Goal: Task Accomplishment & Management: Use online tool/utility

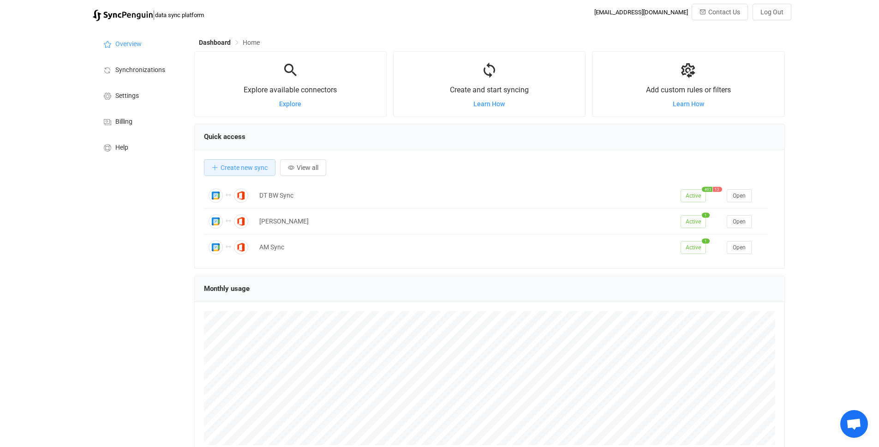
scroll to position [88, 0]
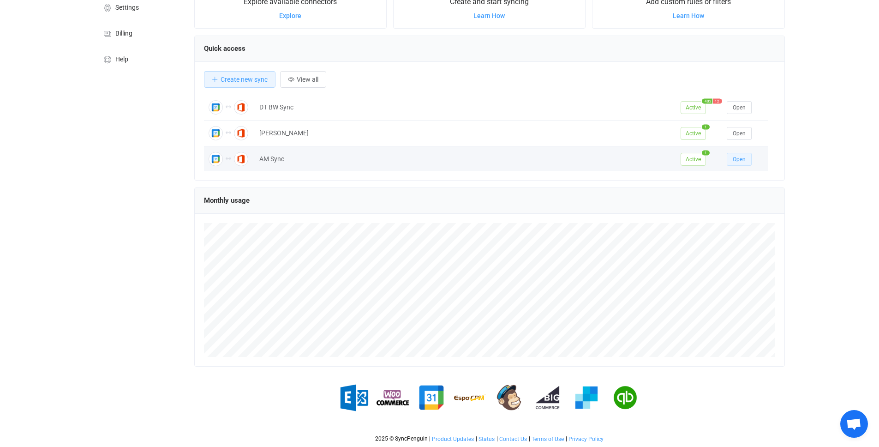
click at [733, 160] on span "Open" at bounding box center [739, 159] width 13 height 6
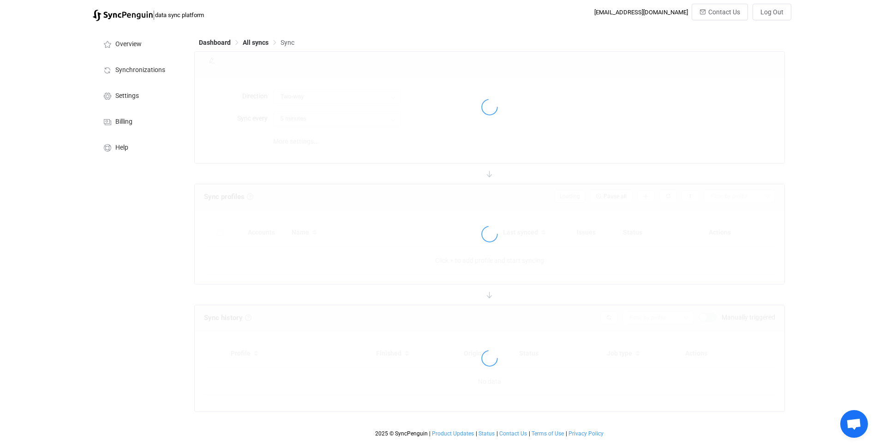
type input "10 minutes"
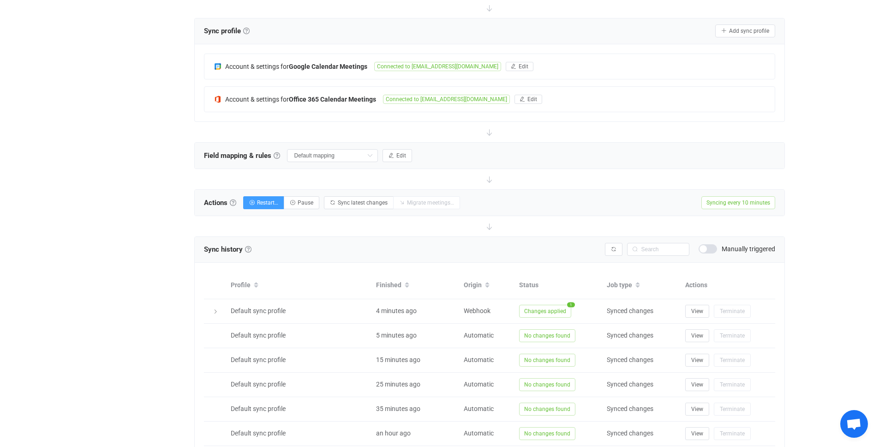
scroll to position [143, 0]
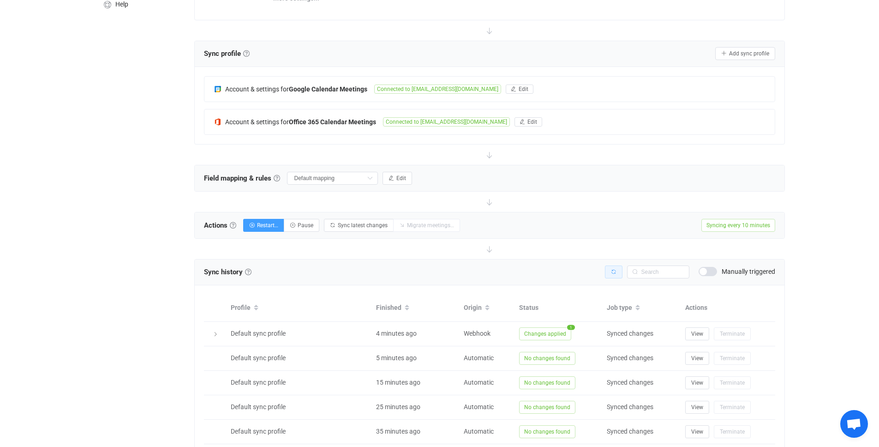
click at [615, 271] on icon "button" at bounding box center [614, 272] width 6 height 6
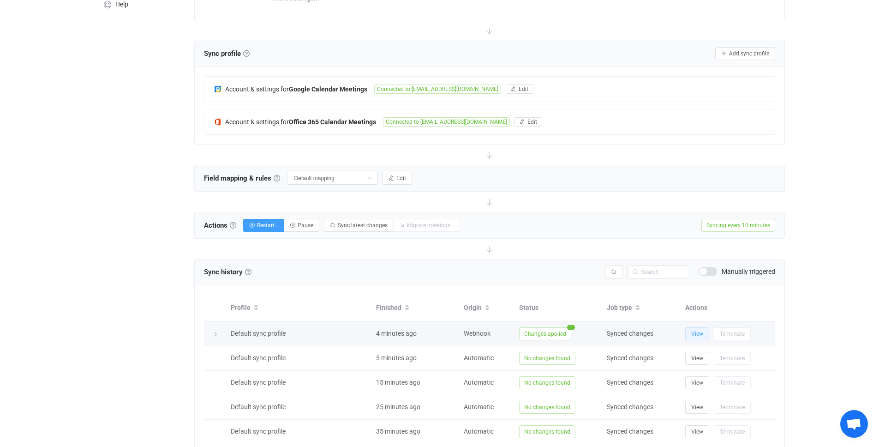
click at [699, 336] on span "View" at bounding box center [697, 334] width 12 height 6
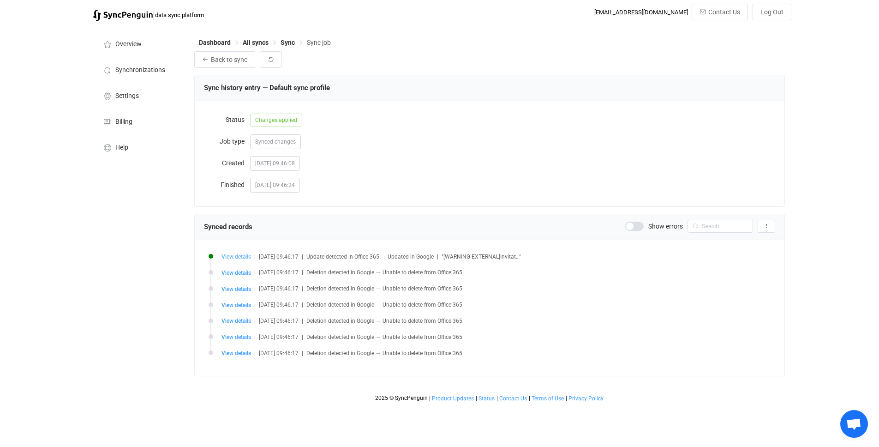
click at [230, 257] on span "View details" at bounding box center [237, 256] width 30 height 6
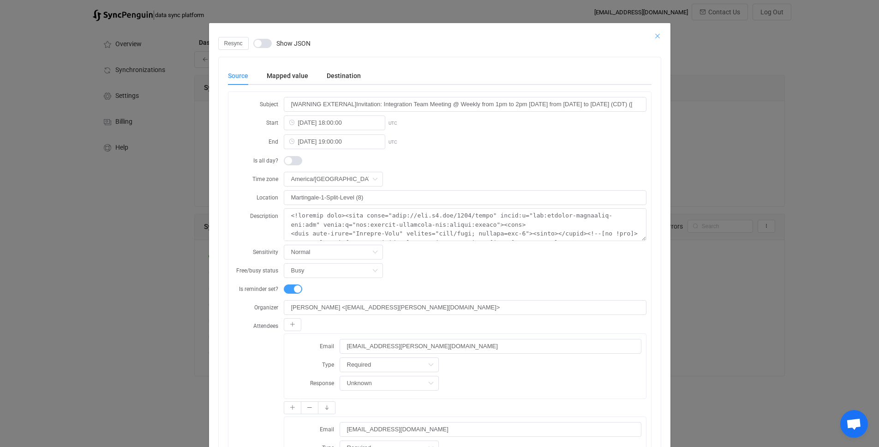
click at [654, 34] on icon "Close" at bounding box center [657, 35] width 7 height 7
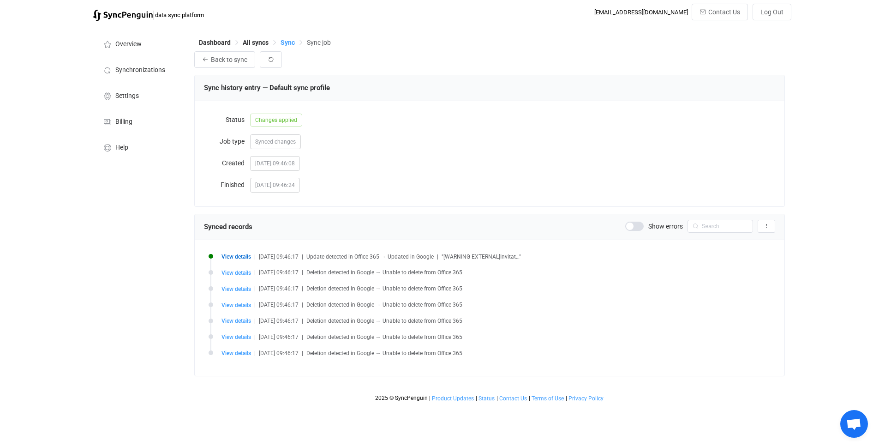
click at [291, 43] on span "Sync" at bounding box center [288, 42] width 14 height 7
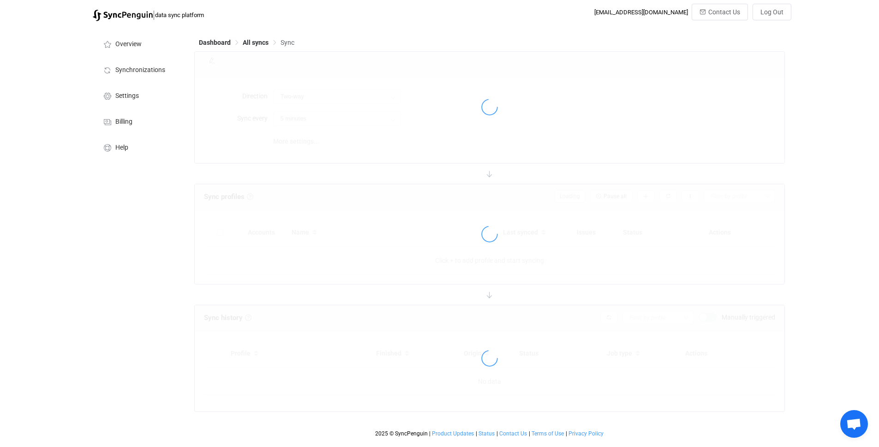
type input "10 minutes"
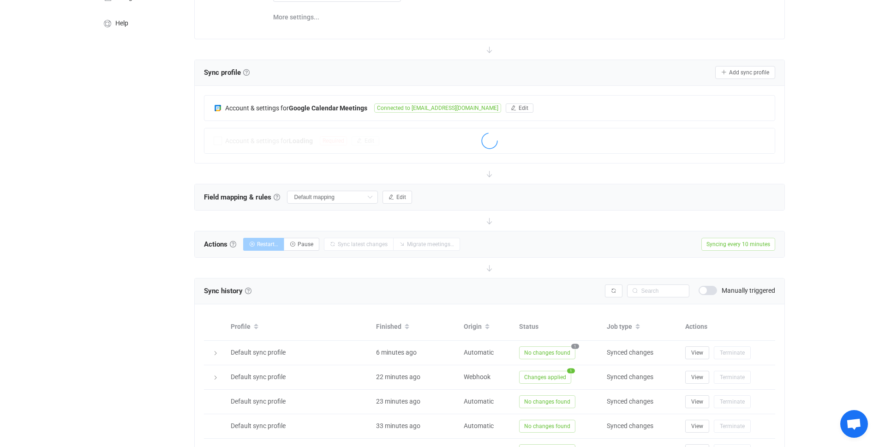
scroll to position [125, 0]
click at [263, 246] on span "Restart…" at bounding box center [267, 243] width 21 height 6
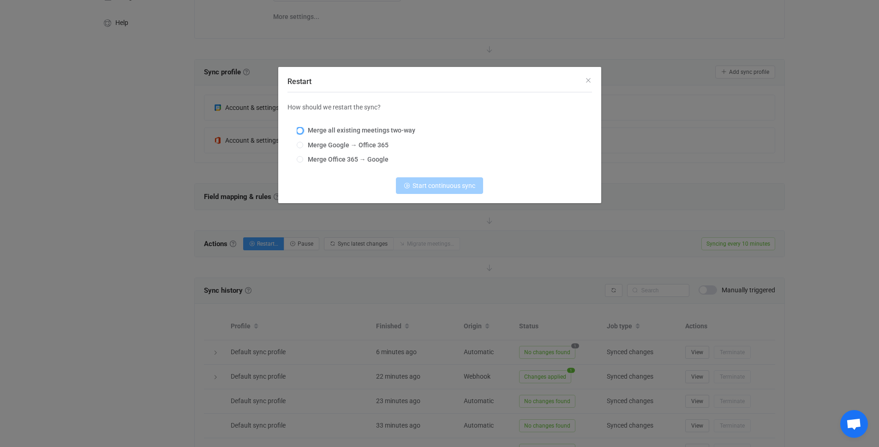
click at [301, 132] on span "Restart" at bounding box center [300, 130] width 6 height 6
click at [301, 132] on input "Merge all existing meetings two-way" at bounding box center [300, 130] width 6 height 7
radio input "true"
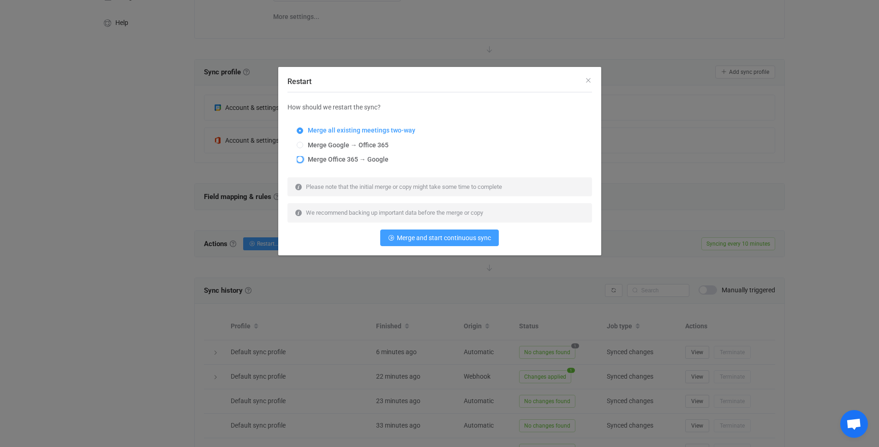
click at [298, 159] on span "Restart" at bounding box center [300, 159] width 6 height 6
click at [298, 159] on input "Merge Office 365 → Google" at bounding box center [300, 159] width 6 height 7
radio input "true"
radio input "false"
radio input "true"
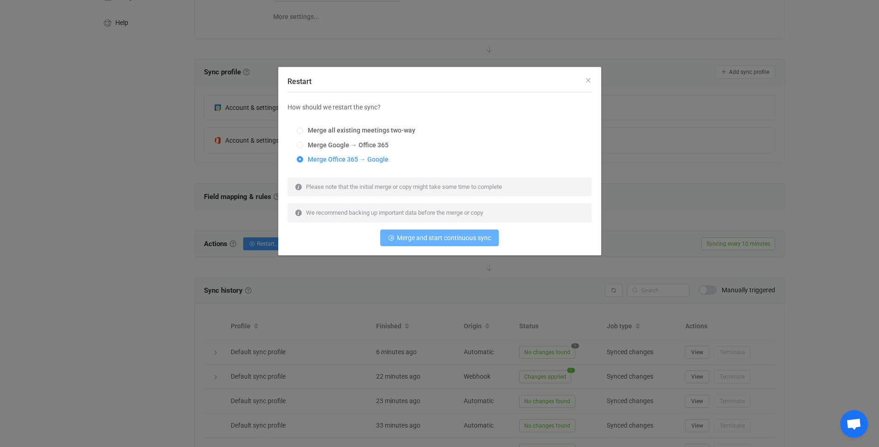
drag, startPoint x: 445, startPoint y: 237, endPoint x: 410, endPoint y: 152, distance: 92.1
click at [511, 154] on div "How should we restart the sync? Merge all existing meetings two-way Merge Googl…" at bounding box center [440, 174] width 305 height 144
click at [303, 129] on span "Restart" at bounding box center [300, 130] width 6 height 6
click at [303, 129] on input "Merge all existing meetings two-way" at bounding box center [300, 130] width 6 height 7
radio input "true"
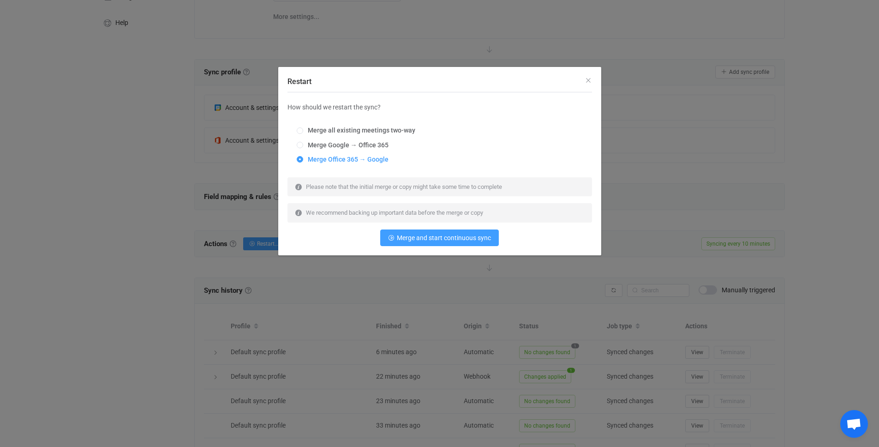
radio input "false"
click at [464, 238] on span "Merge and start continuous sync" at bounding box center [444, 237] width 94 height 7
